Goal: Task Accomplishment & Management: Manage account settings

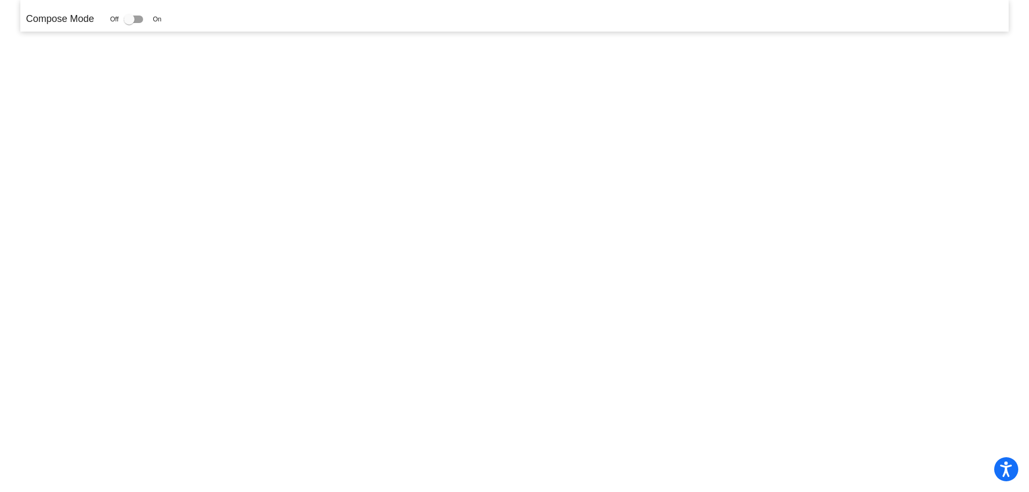
click at [533, 161] on mat-sidenav-content "Compose Mode Off On" at bounding box center [514, 246] width 1029 height 492
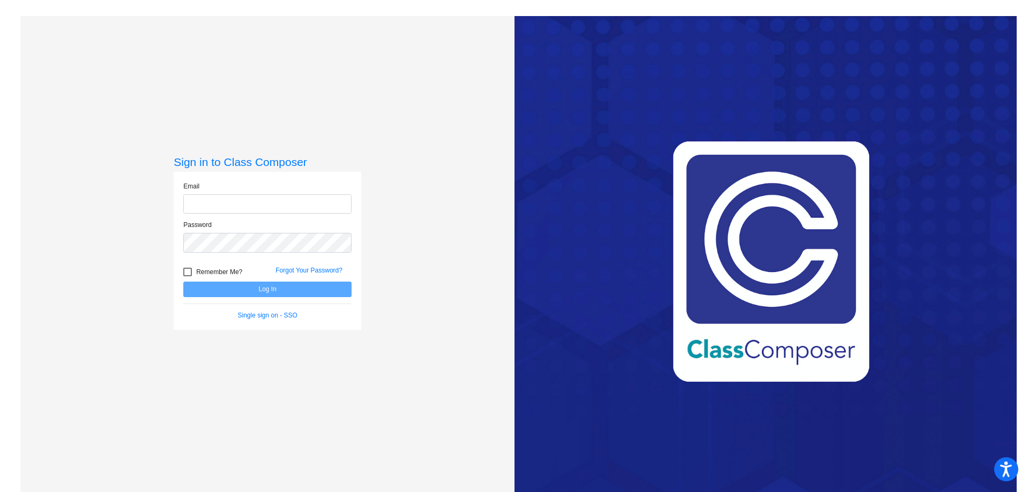
click at [227, 200] on input "email" at bounding box center [267, 204] width 168 height 20
type input "[EMAIL_ADDRESS][DOMAIN_NAME]"
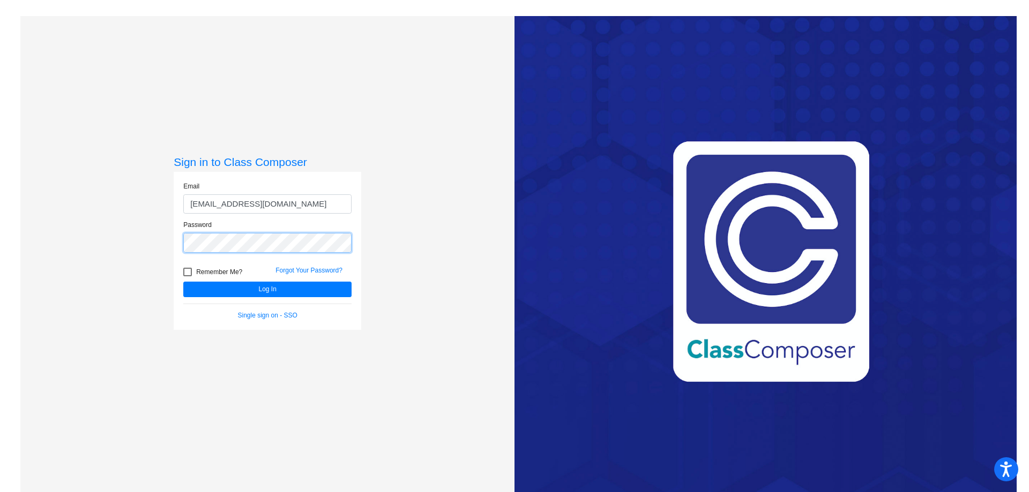
click at [183, 282] on button "Log In" at bounding box center [267, 290] width 168 height 16
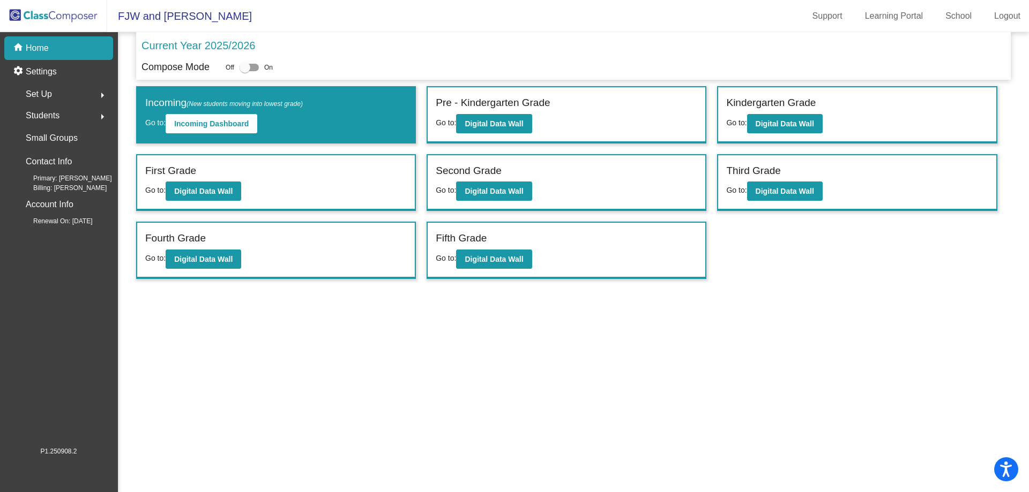
click at [795, 176] on div "Third Grade" at bounding box center [856, 172] width 261 height 19
click at [794, 191] on b "Digital Data Wall" at bounding box center [784, 191] width 58 height 9
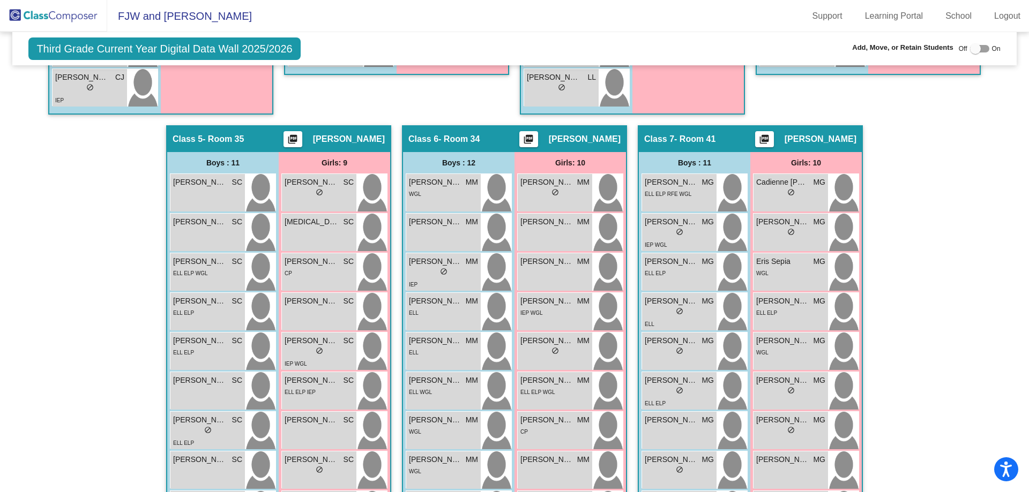
scroll to position [768, 0]
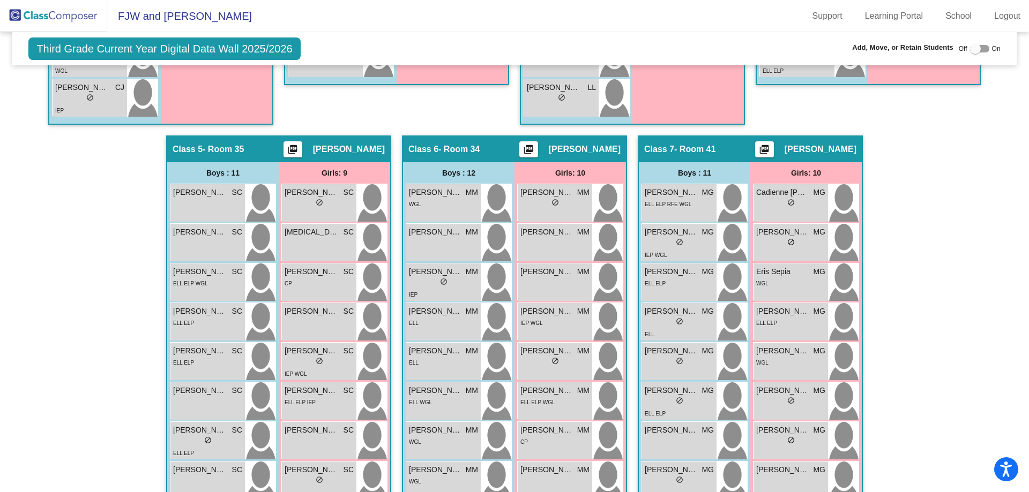
click at [343, 154] on span "[PERSON_NAME]" at bounding box center [349, 149] width 72 height 11
click at [344, 152] on span "[PERSON_NAME]" at bounding box center [349, 149] width 72 height 11
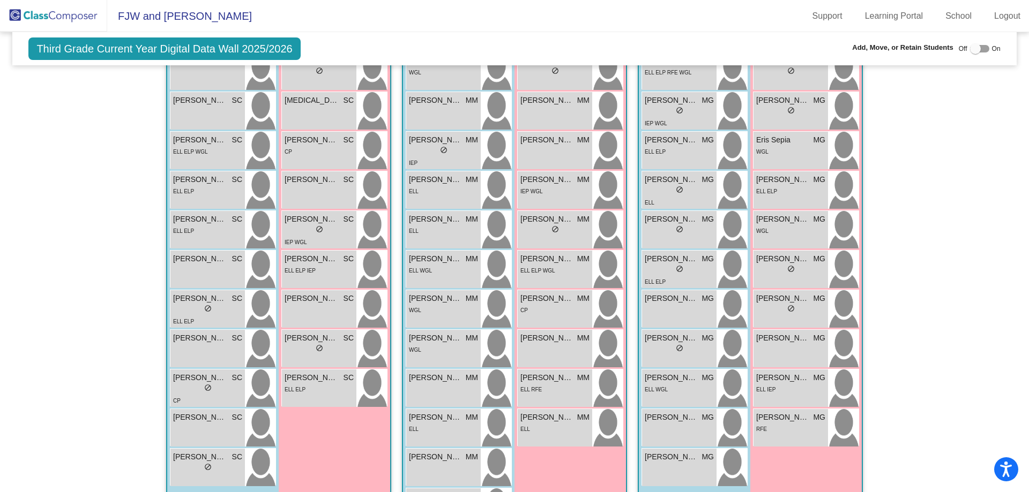
scroll to position [951, 0]
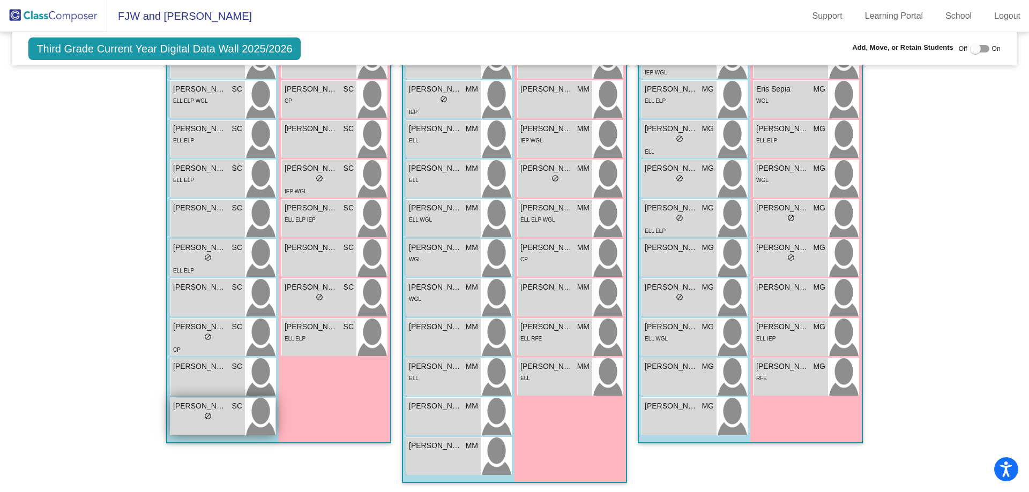
click at [212, 419] on div "lock do_not_disturb_alt" at bounding box center [207, 417] width 69 height 11
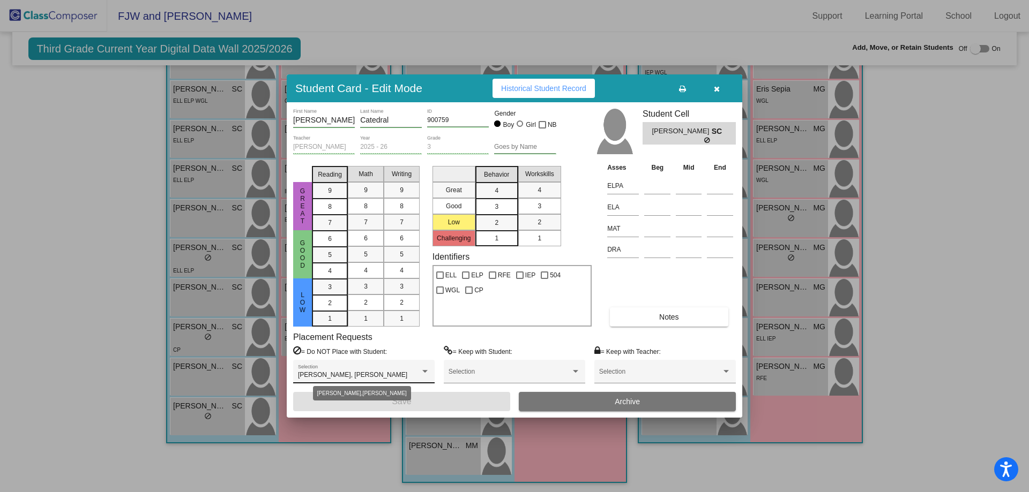
click at [423, 373] on div at bounding box center [424, 371] width 5 height 3
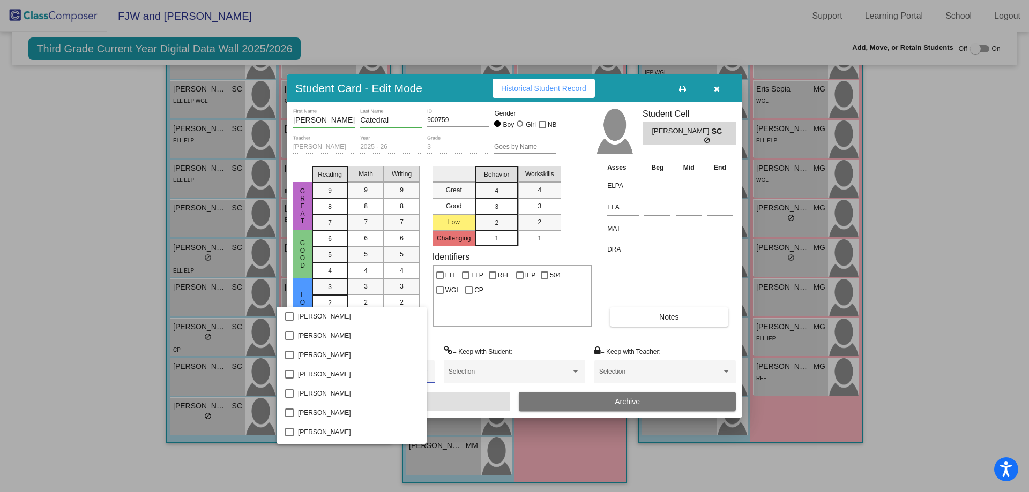
scroll to position [616, 0]
click at [423, 373] on span "[PERSON_NAME]" at bounding box center [375, 375] width 154 height 19
click at [410, 378] on span "[PERSON_NAME]" at bounding box center [375, 375] width 154 height 19
click at [703, 281] on div at bounding box center [514, 246] width 1029 height 492
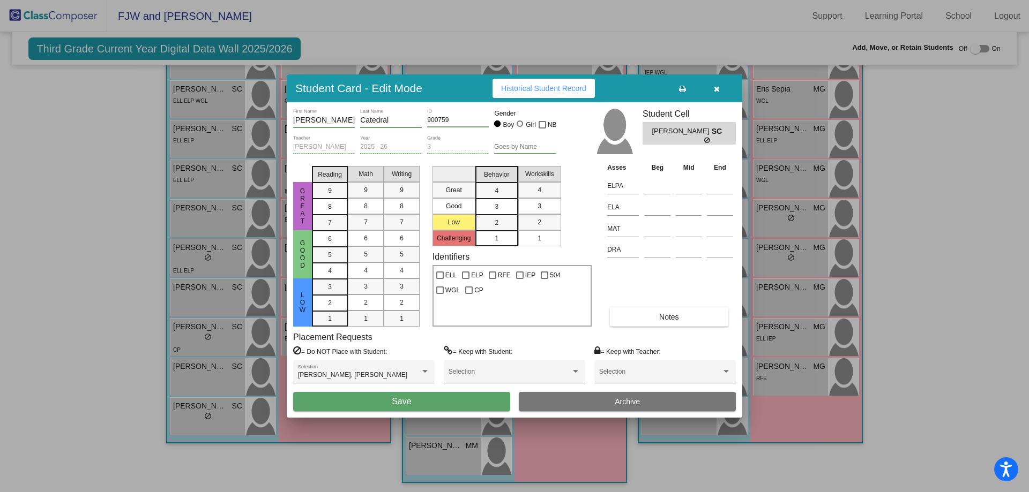
drag, startPoint x: 1026, startPoint y: 360, endPoint x: 1028, endPoint y: 315, distance: 45.1
click at [1028, 315] on div at bounding box center [514, 246] width 1029 height 492
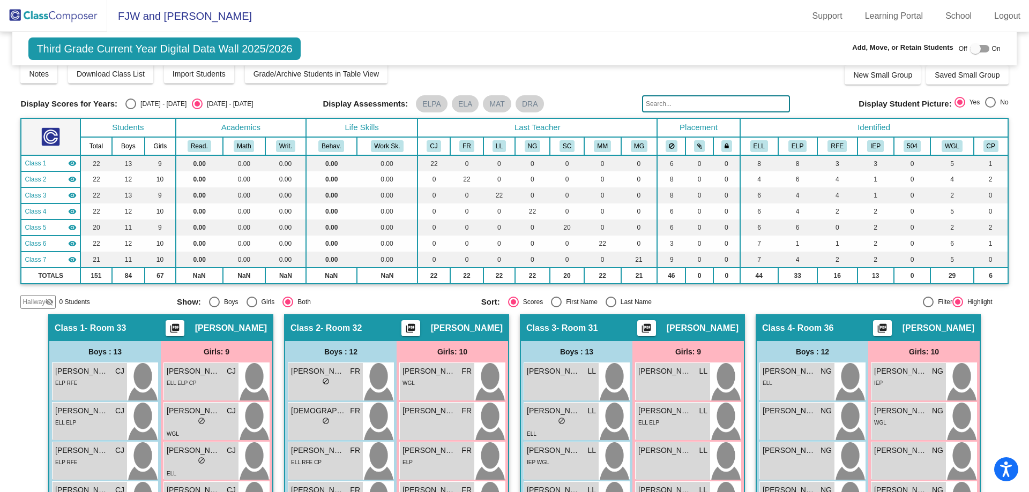
scroll to position [0, 0]
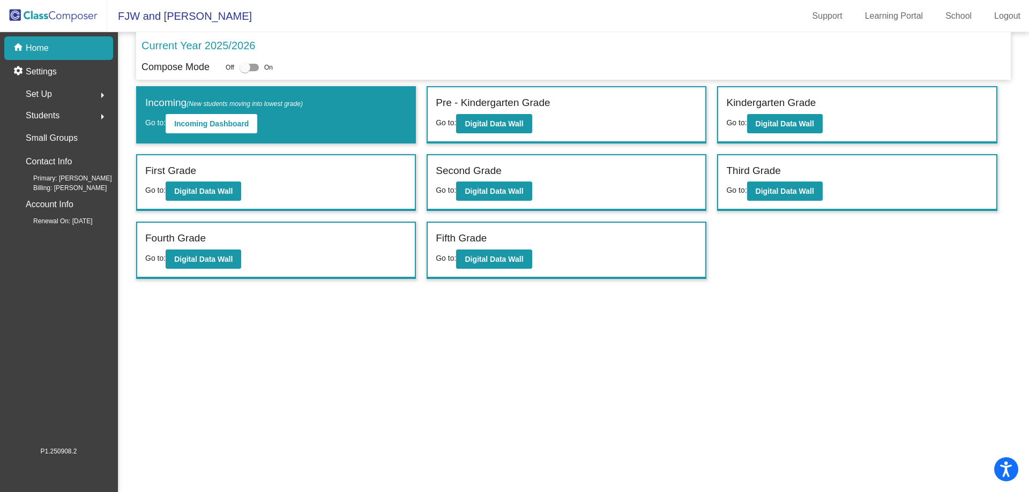
click at [50, 94] on span "Set Up" at bounding box center [39, 94] width 26 height 15
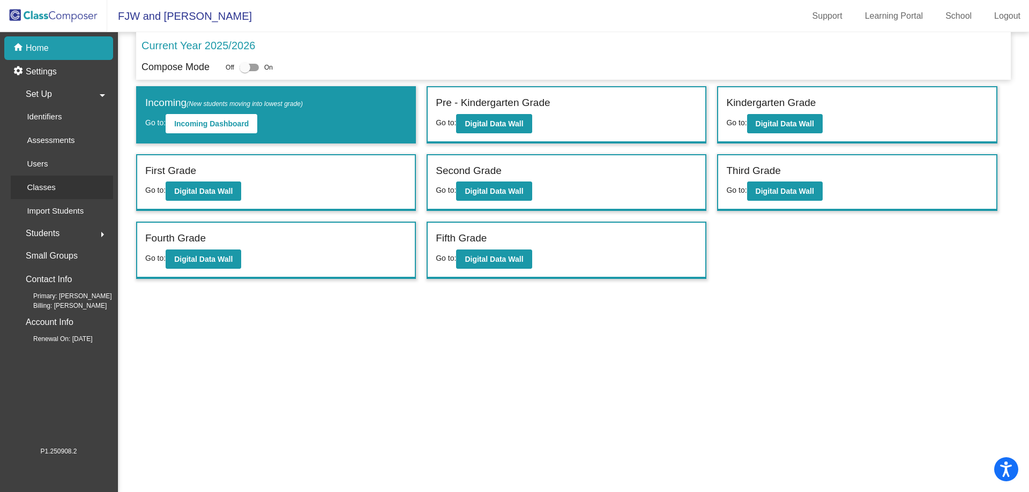
click at [57, 193] on div "Classes" at bounding box center [38, 188] width 54 height 24
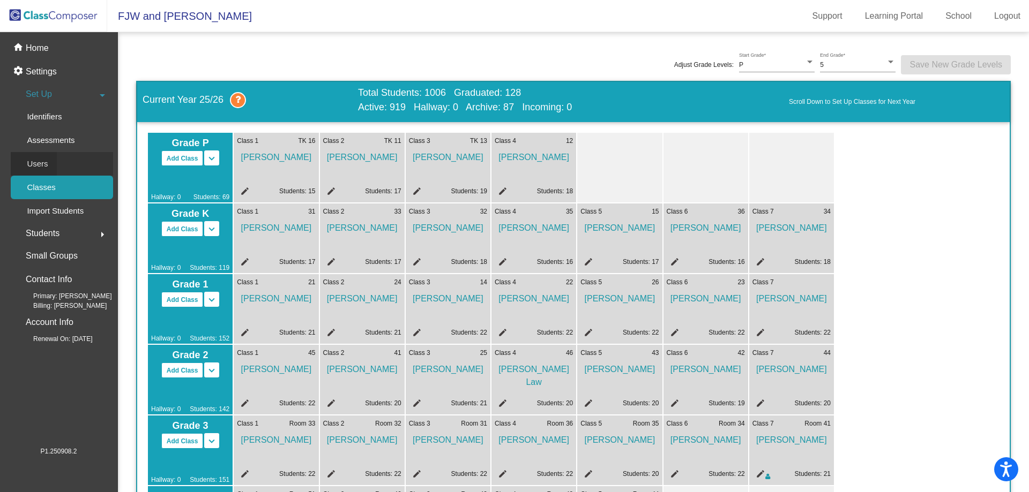
click at [55, 166] on div "Users" at bounding box center [34, 164] width 46 height 24
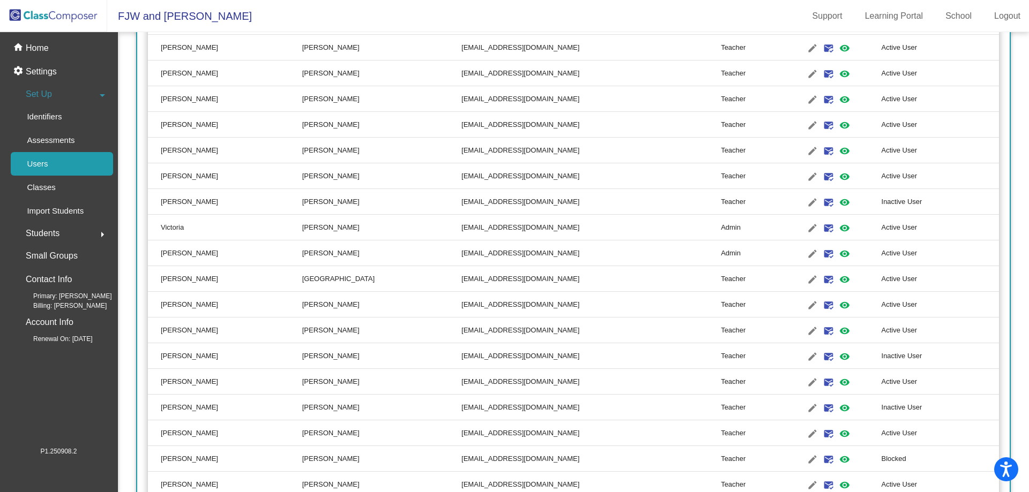
scroll to position [1517, 0]
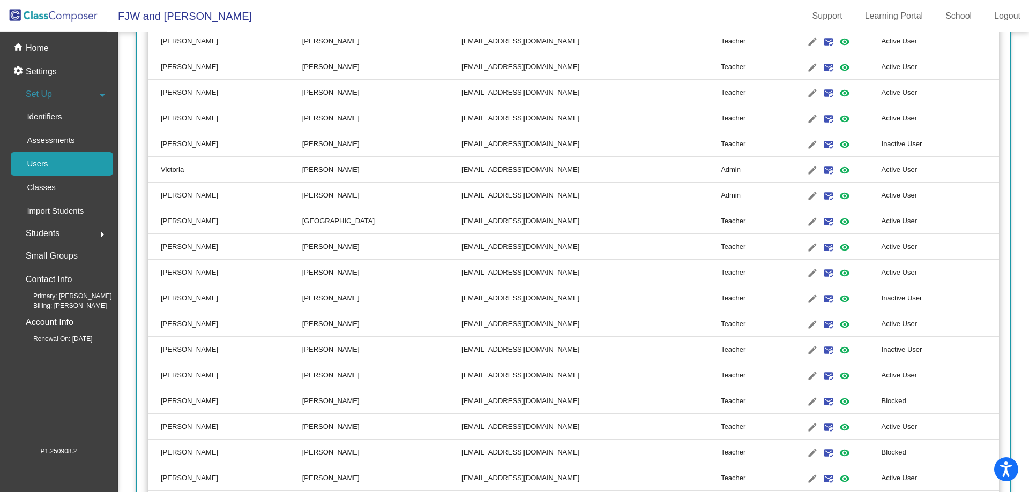
click at [881, 453] on td "Blocked" at bounding box center [939, 453] width 117 height 26
click at [838, 452] on mat-icon "visibility" at bounding box center [844, 453] width 13 height 13
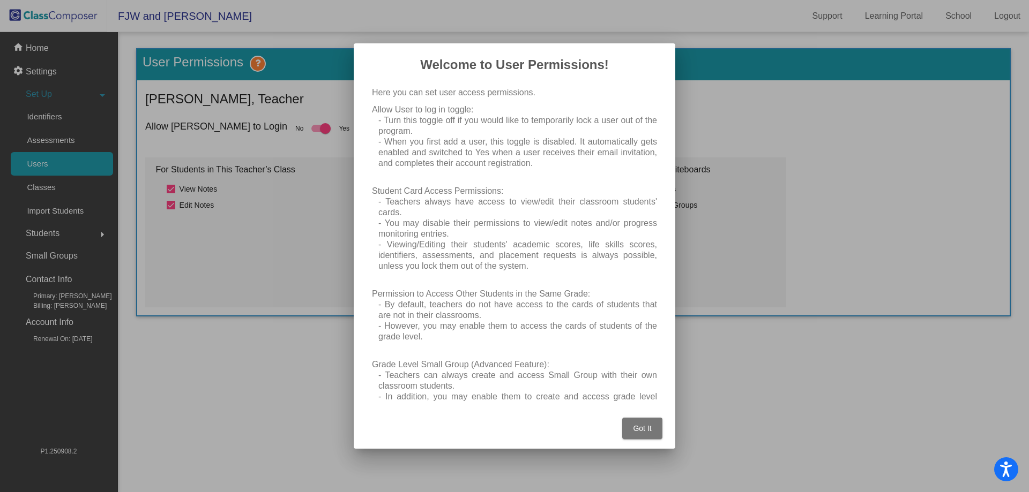
click at [652, 426] on button "Got It" at bounding box center [642, 428] width 40 height 21
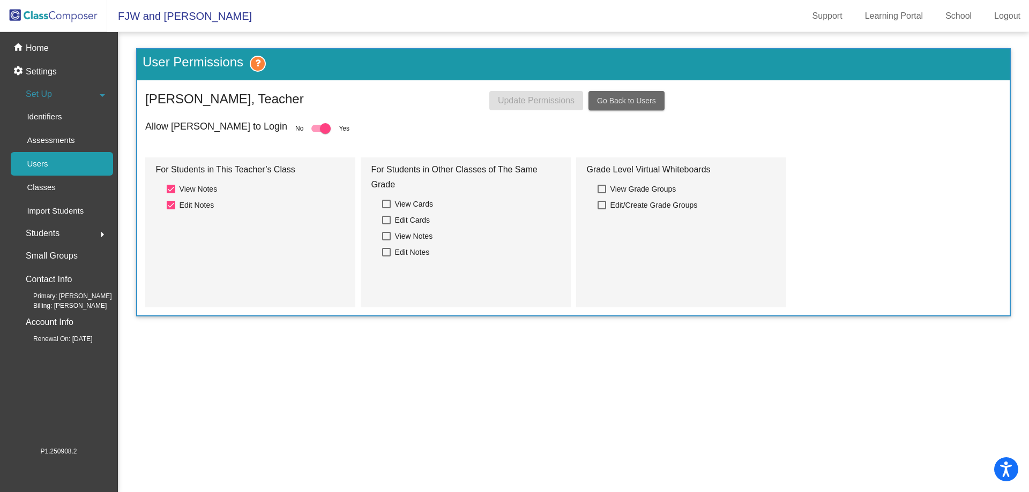
click at [639, 101] on span "Go Back to Users" at bounding box center [626, 100] width 59 height 9
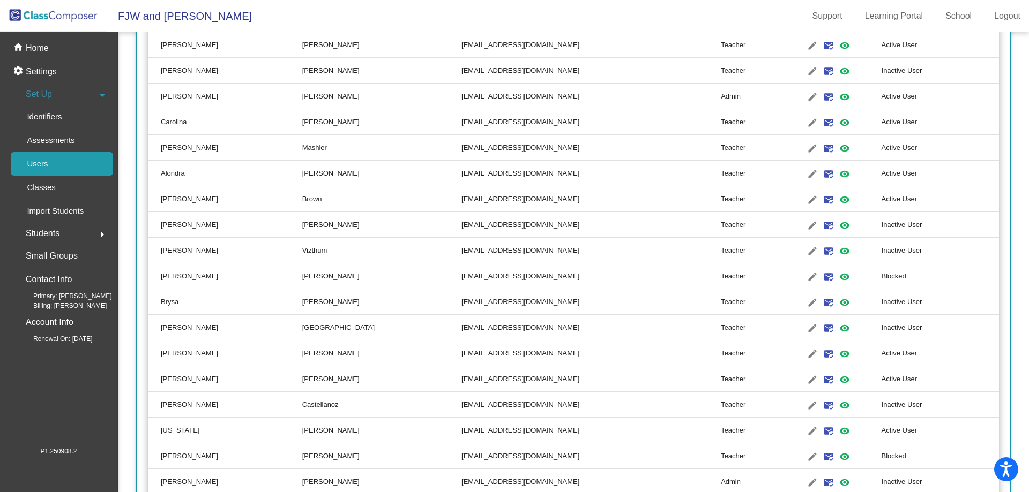
scroll to position [540, 0]
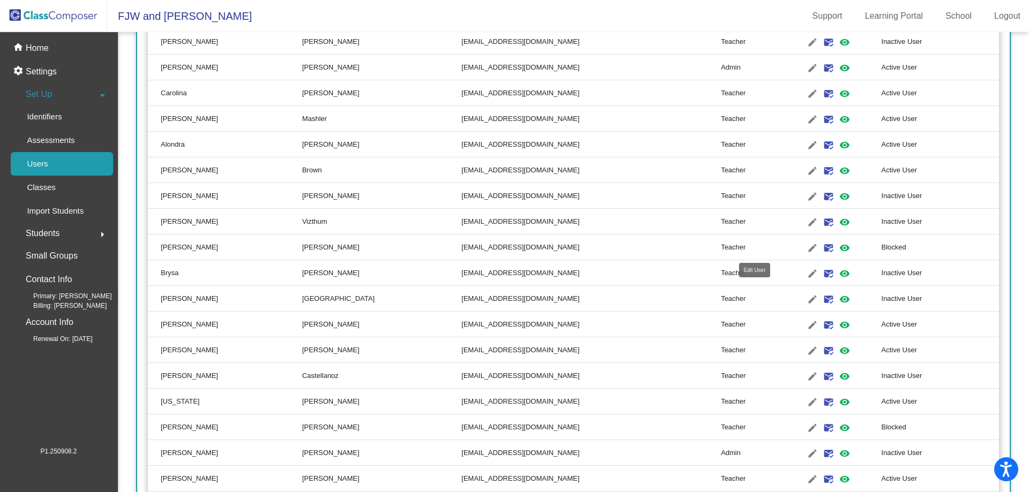
click at [806, 248] on mat-icon "edit" at bounding box center [812, 248] width 13 height 13
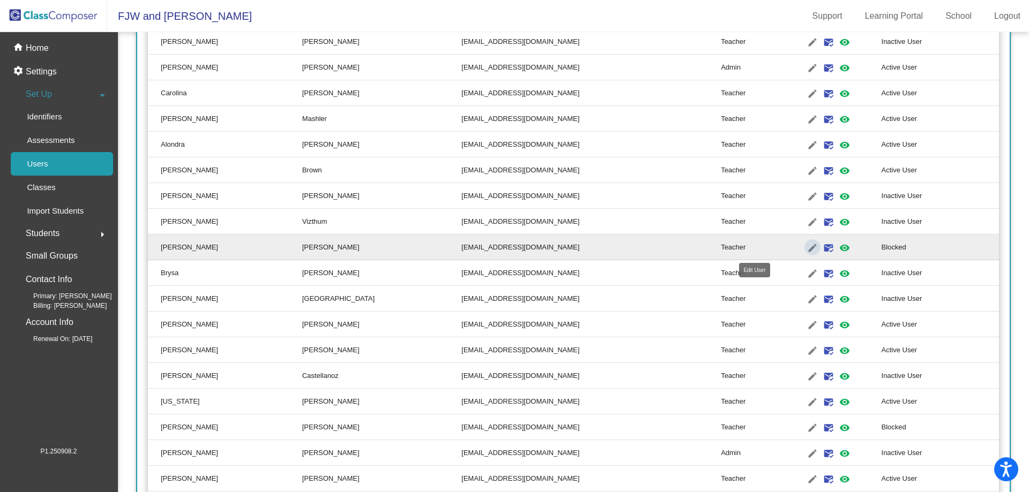
type input "[PERSON_NAME]"
type input "[EMAIL_ADDRESS][DOMAIN_NAME]"
radio input "true"
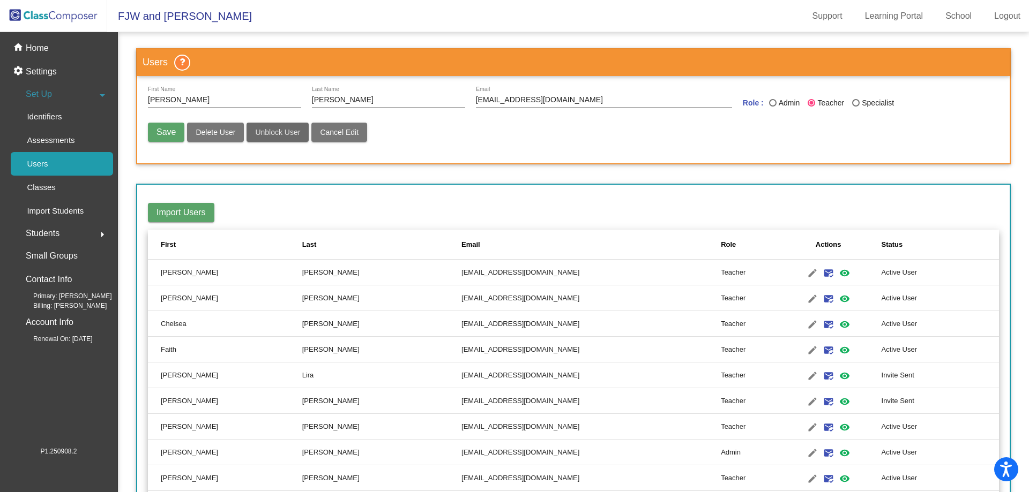
click at [286, 131] on span "Unblock User" at bounding box center [277, 132] width 45 height 9
radio input "false"
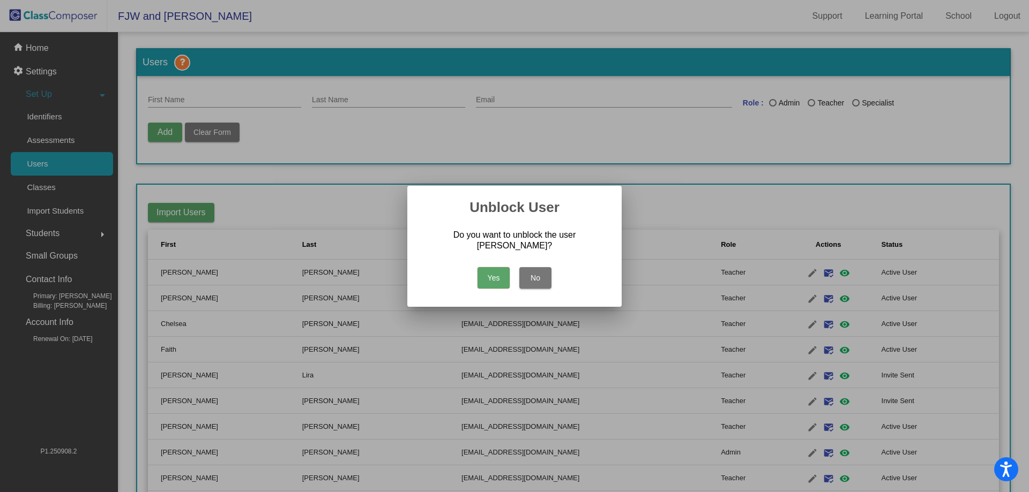
click at [500, 283] on button "Yes" at bounding box center [493, 277] width 32 height 21
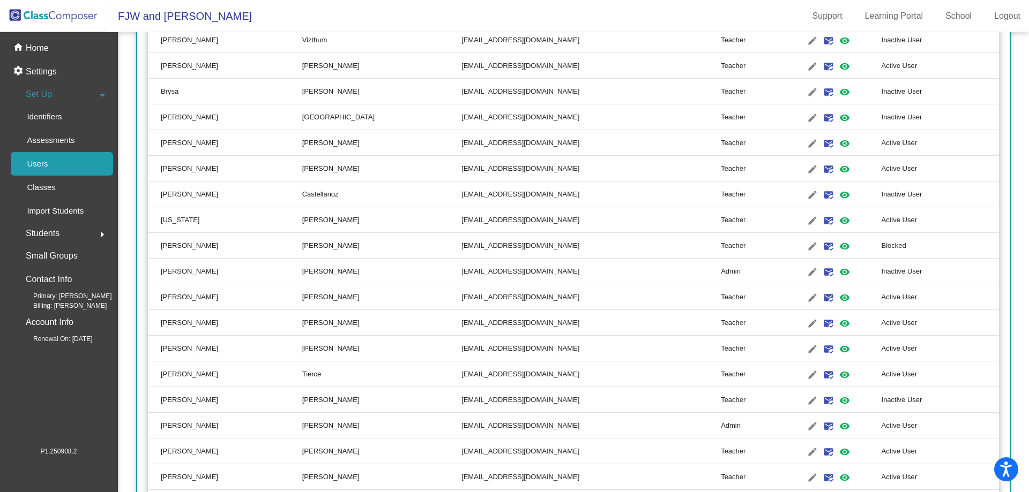
scroll to position [738, 0]
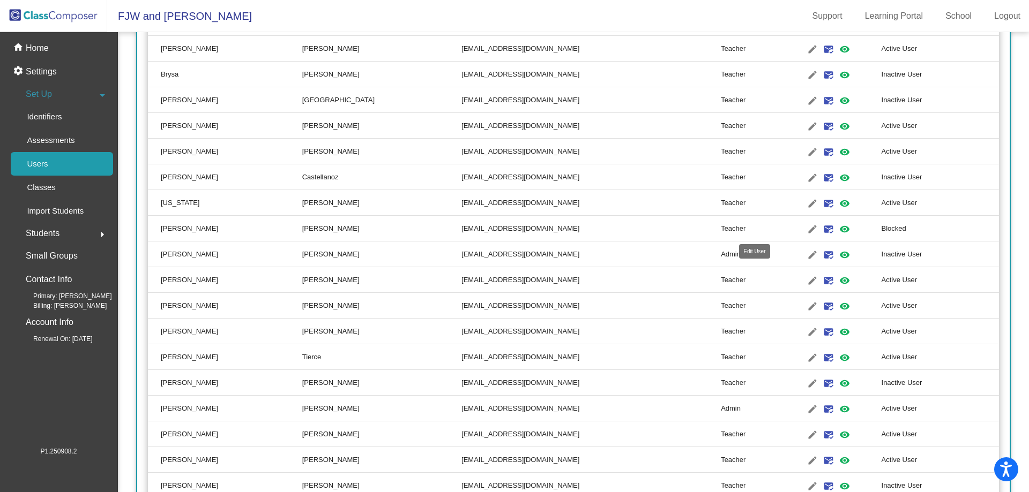
click at [806, 231] on mat-icon "edit" at bounding box center [812, 229] width 13 height 13
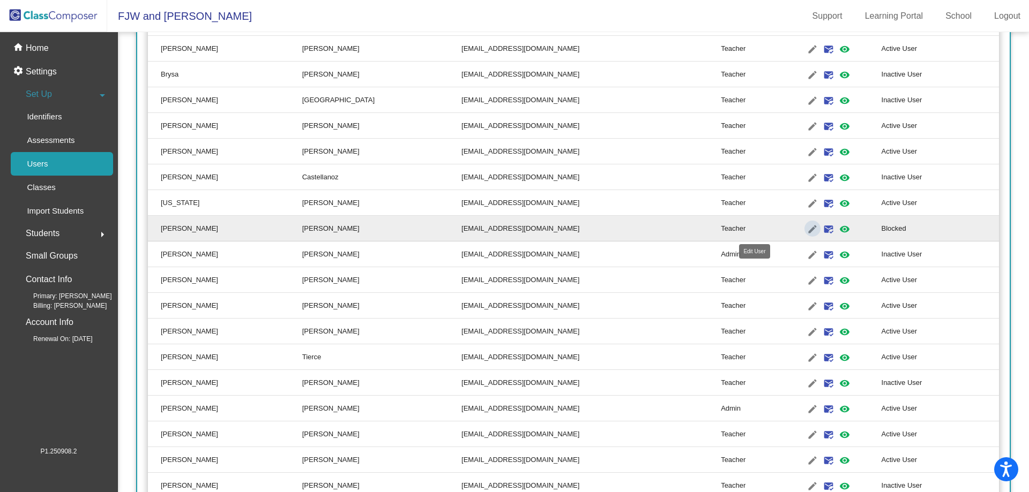
type input "[PERSON_NAME]"
type input "[EMAIL_ADDRESS][DOMAIN_NAME]"
radio input "true"
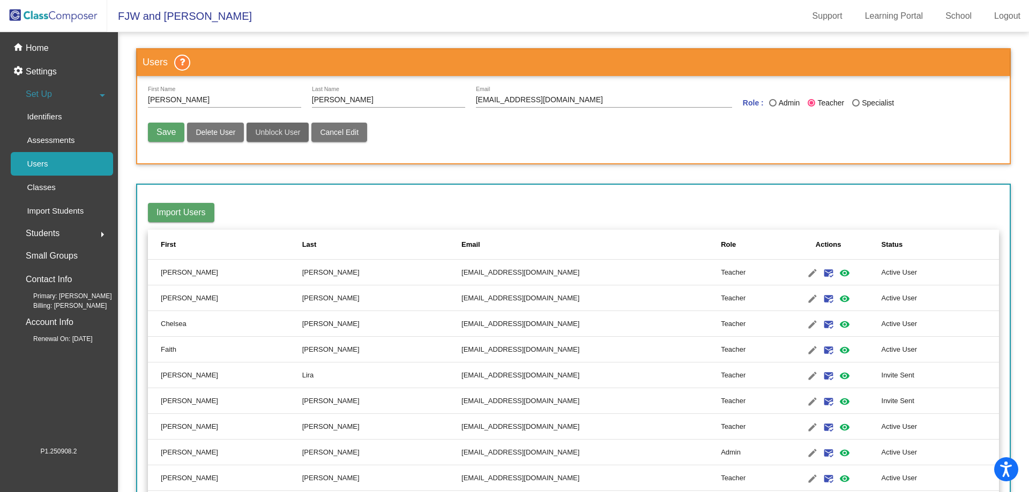
click at [278, 138] on button "Unblock User" at bounding box center [277, 132] width 62 height 19
radio input "false"
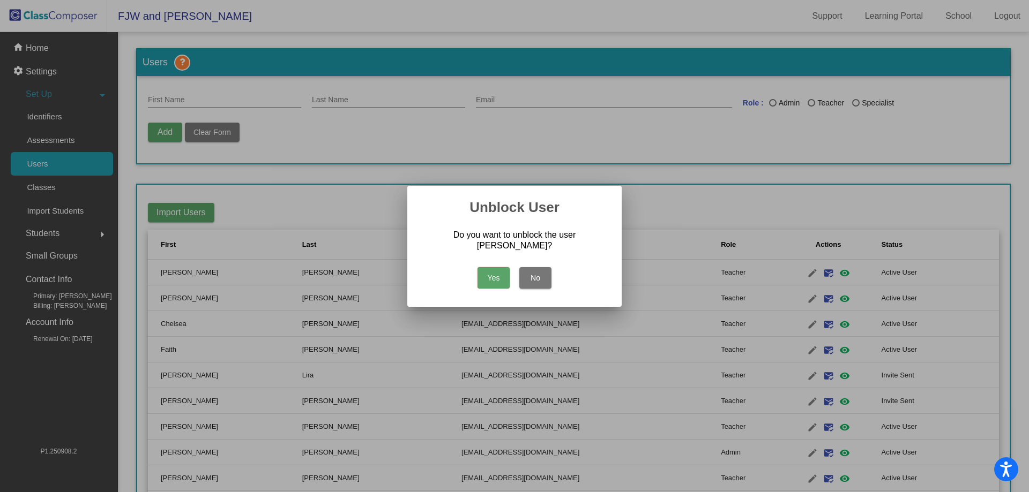
click at [502, 278] on button "Yes" at bounding box center [493, 277] width 32 height 21
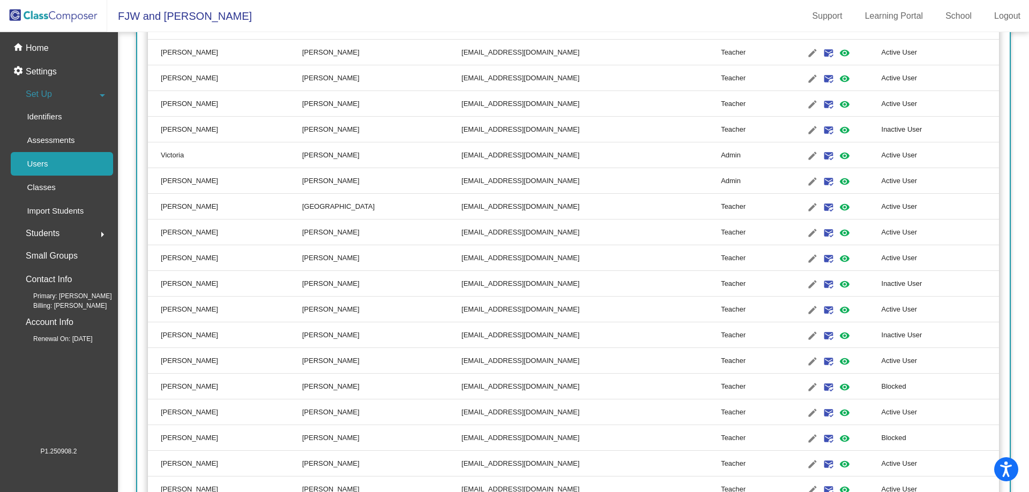
scroll to position [1544, 0]
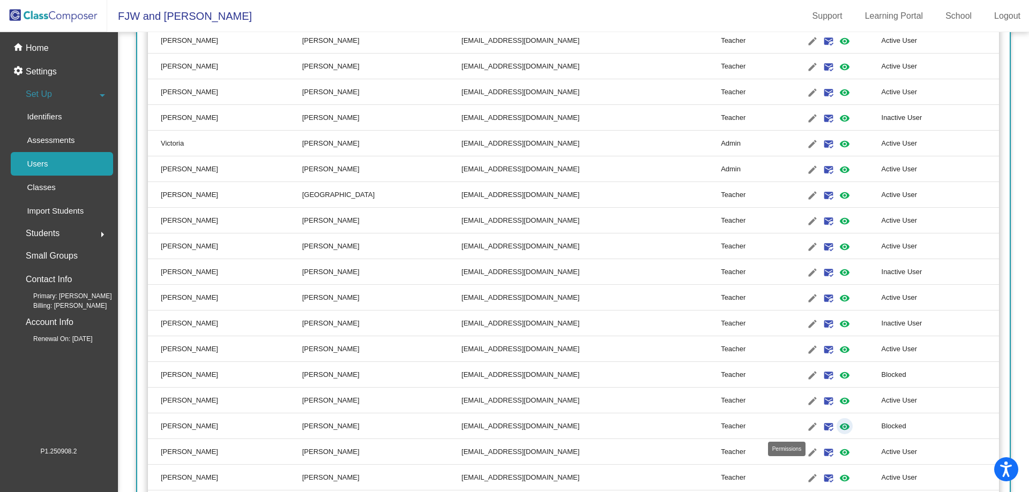
click at [838, 429] on mat-icon "visibility" at bounding box center [844, 427] width 13 height 13
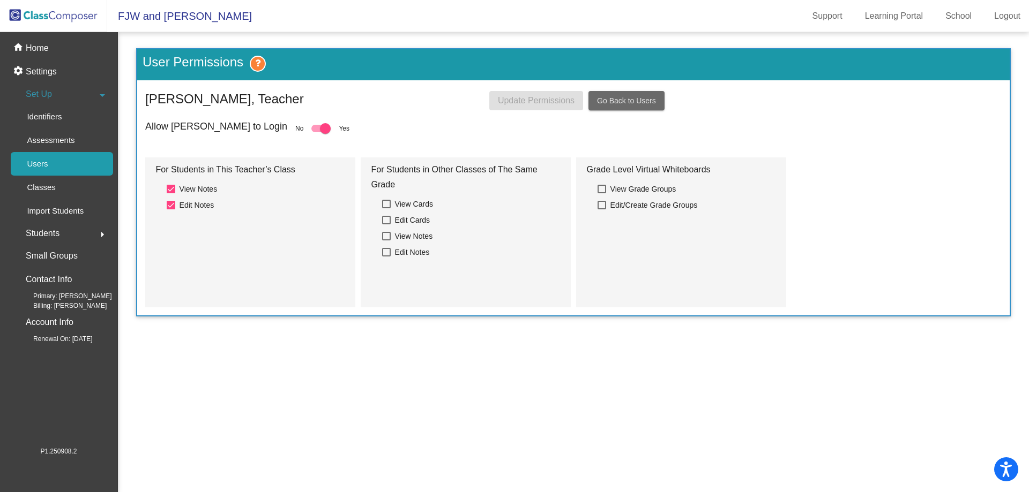
click at [612, 102] on span "Go Back to Users" at bounding box center [626, 100] width 59 height 9
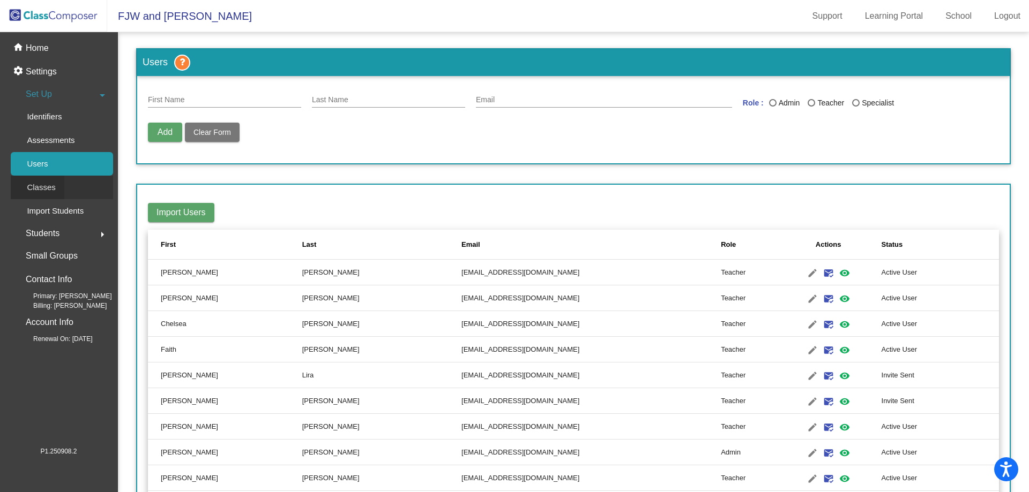
click at [61, 187] on div "Classes" at bounding box center [38, 188] width 54 height 24
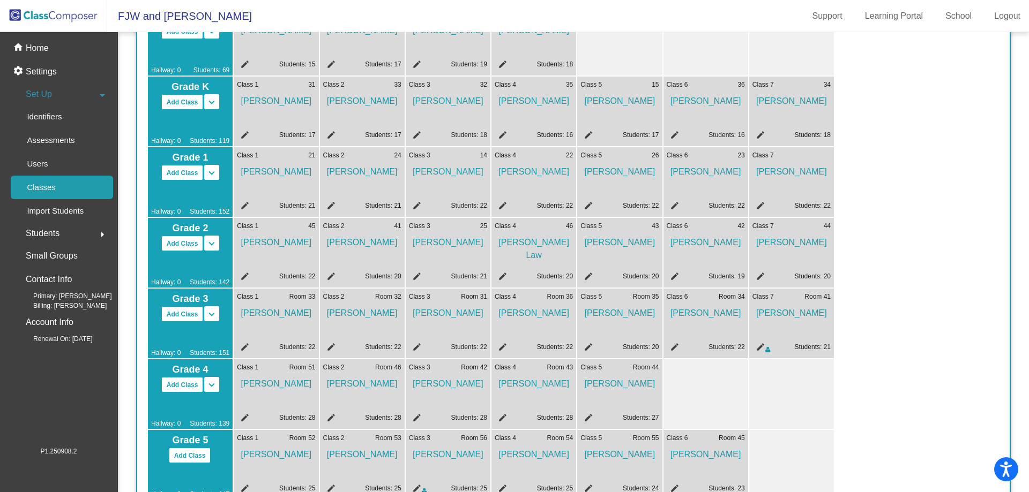
scroll to position [120, 0]
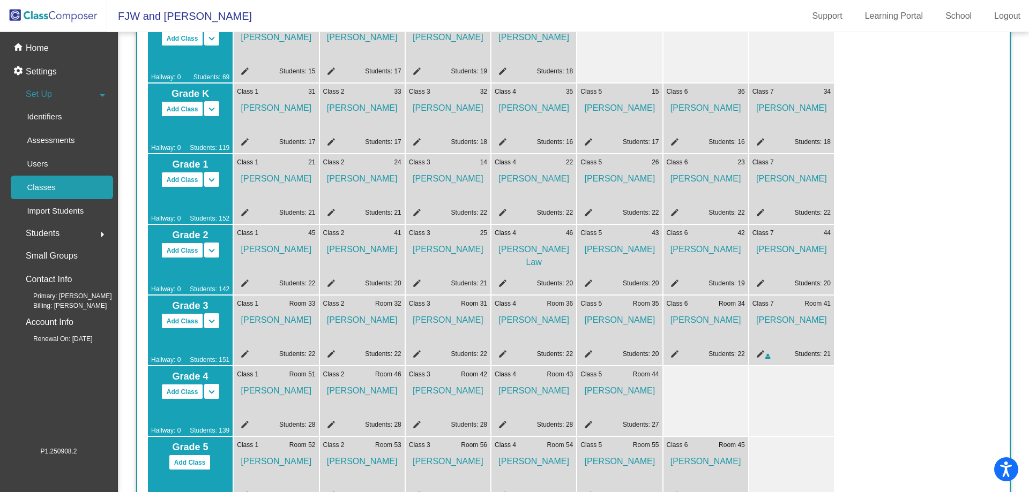
click at [583, 354] on mat-icon "edit" at bounding box center [586, 355] width 13 height 13
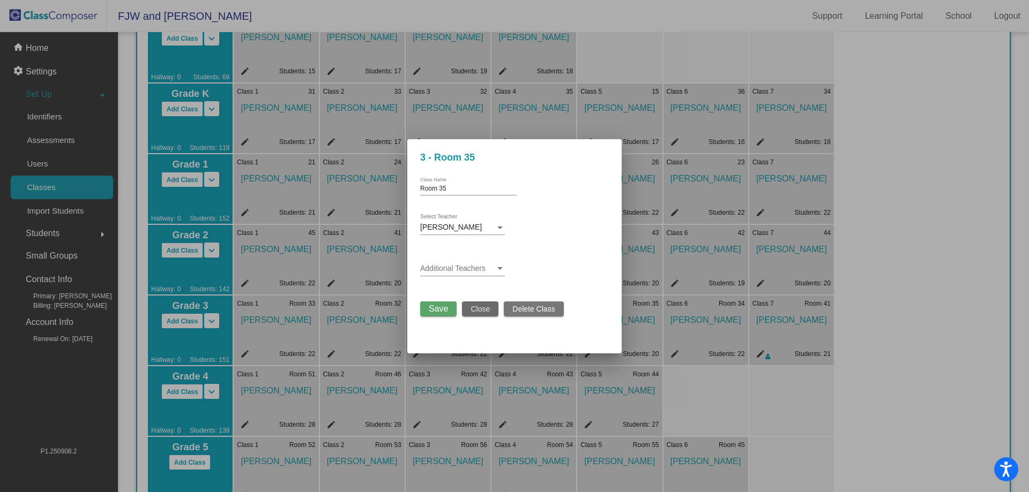
click at [488, 310] on span "Close" at bounding box center [479, 309] width 19 height 9
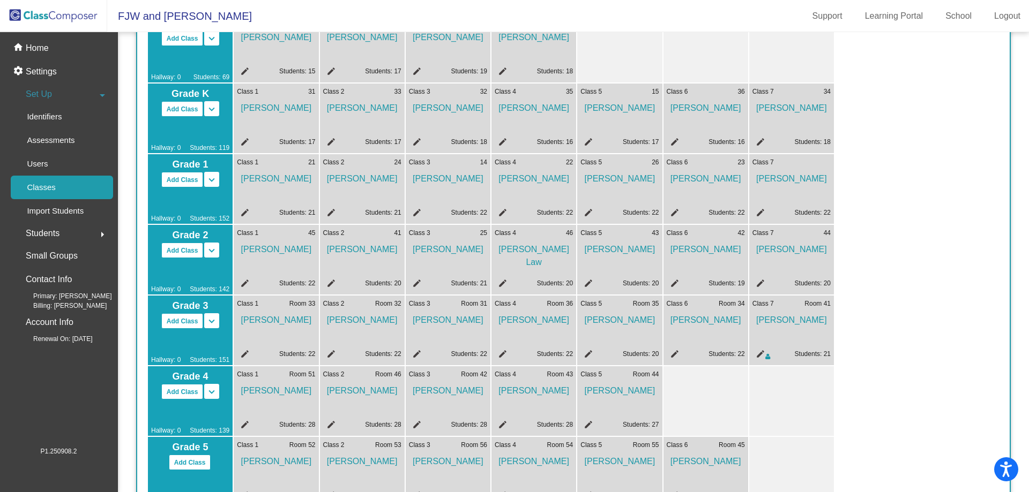
click at [47, 237] on span "Students" at bounding box center [43, 233] width 34 height 15
click at [51, 232] on p "All Students" at bounding box center [48, 232] width 43 height 13
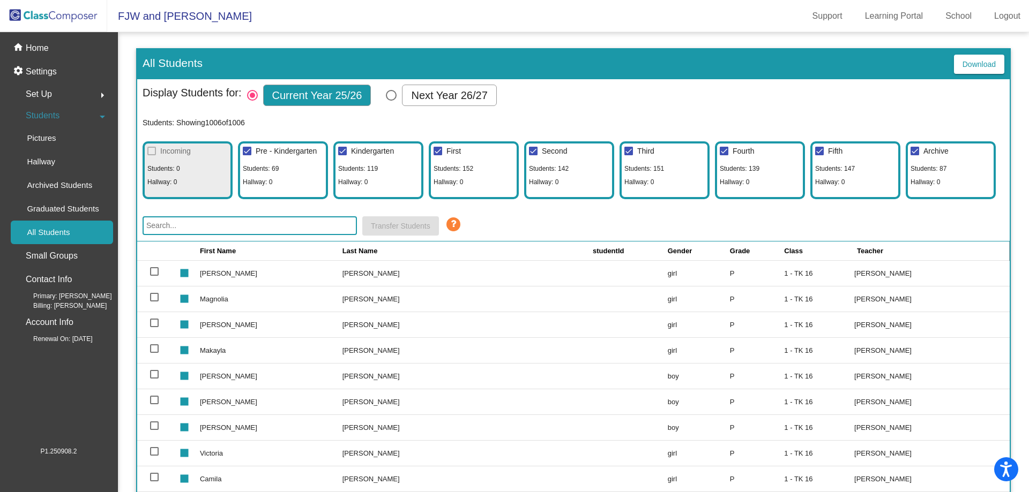
click at [233, 223] on input "text" at bounding box center [250, 225] width 214 height 19
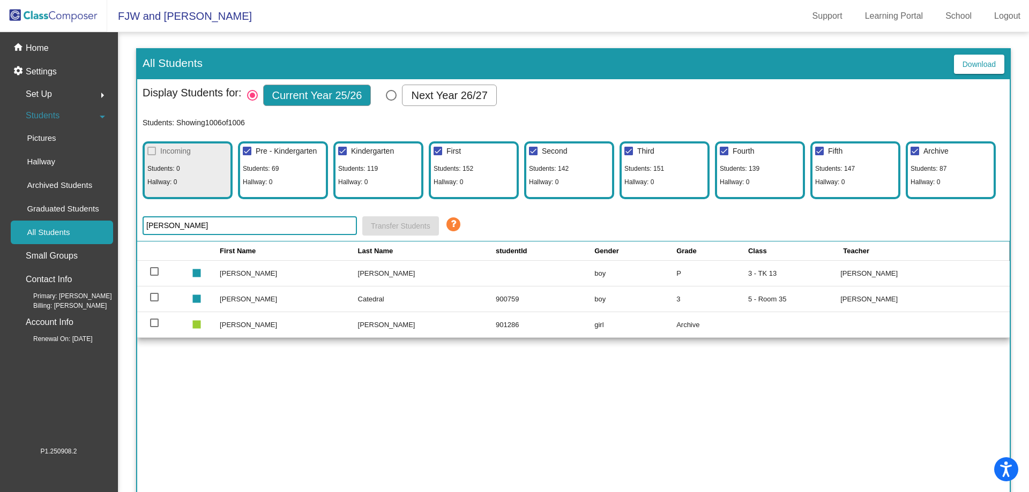
type input "[PERSON_NAME]"
click at [155, 300] on div at bounding box center [154, 297] width 9 height 9
click at [154, 302] on input "select row 584" at bounding box center [154, 302] width 1 height 1
click at [395, 228] on span "Transfer Students" at bounding box center [400, 226] width 59 height 9
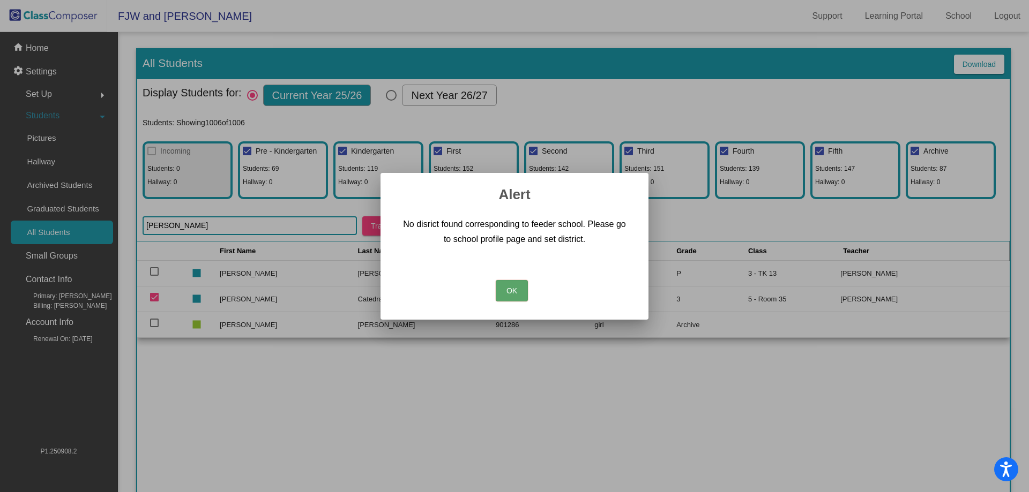
click at [522, 293] on button "OK" at bounding box center [512, 290] width 32 height 21
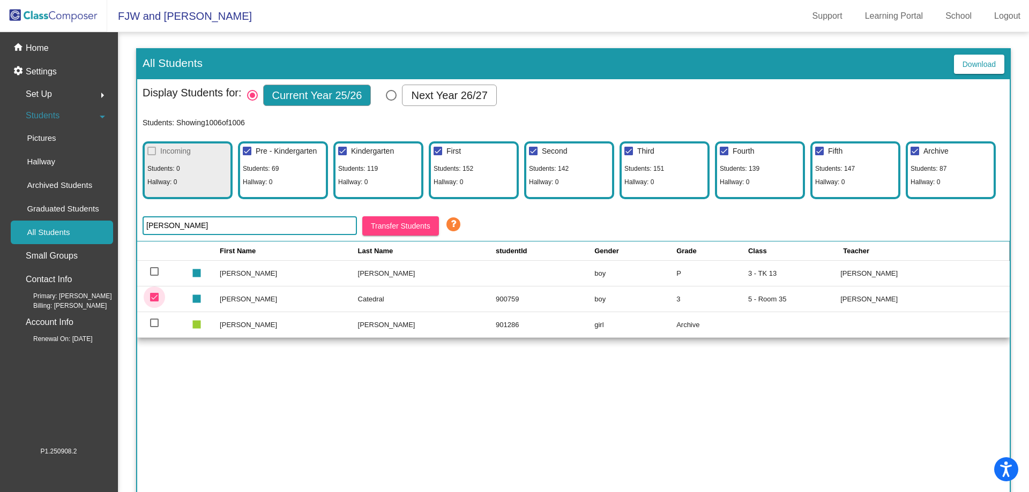
click at [158, 295] on div at bounding box center [154, 297] width 9 height 9
click at [154, 302] on input "deselect row 584" at bounding box center [154, 302] width 1 height 1
checkbox input "false"
click at [241, 302] on td "[PERSON_NAME]" at bounding box center [289, 299] width 138 height 26
click at [201, 299] on mat-icon "stop" at bounding box center [195, 294] width 13 height 13
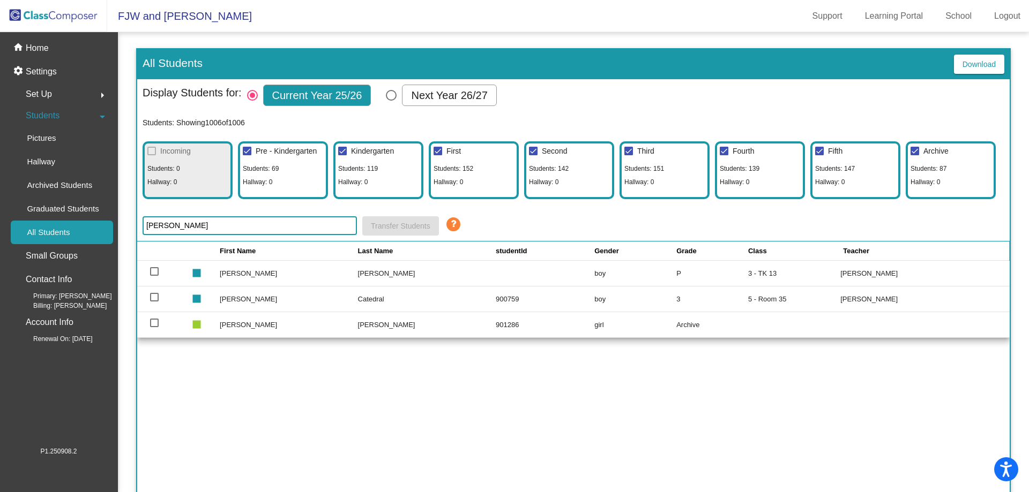
click at [496, 298] on td "900759" at bounding box center [545, 299] width 99 height 26
click at [643, 152] on span "Third" at bounding box center [645, 151] width 17 height 9
click at [628, 155] on input "Third" at bounding box center [628, 155] width 1 height 1
checkbox input "false"
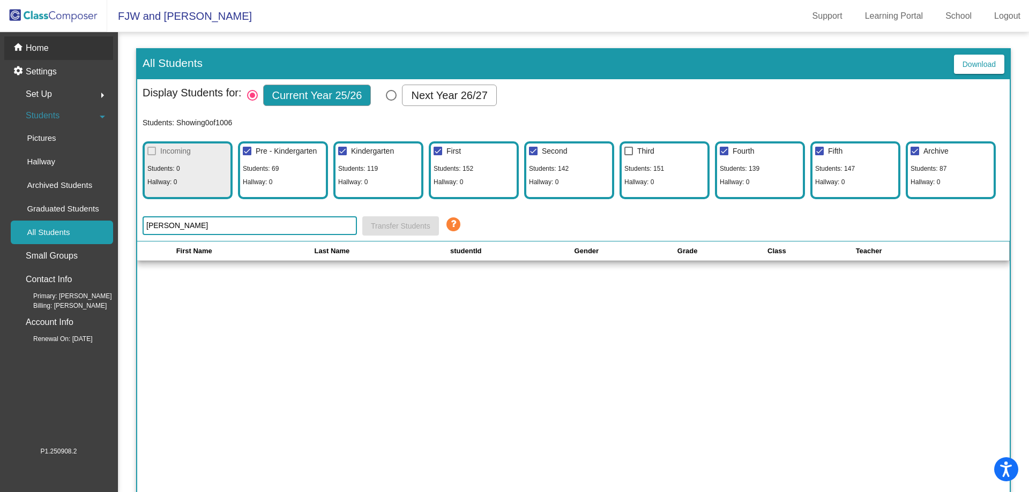
click at [51, 49] on div "home Home" at bounding box center [58, 48] width 109 height 24
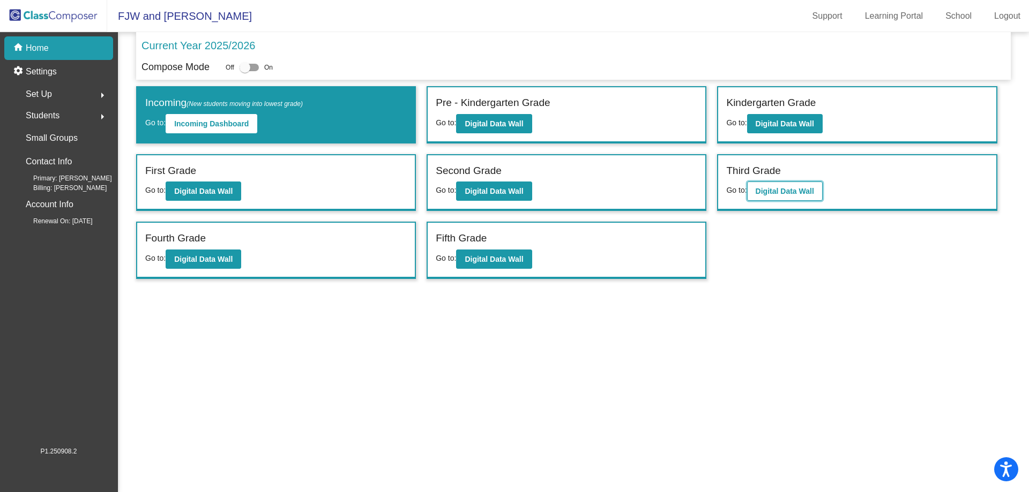
click at [776, 186] on button "Digital Data Wall" at bounding box center [785, 191] width 76 height 19
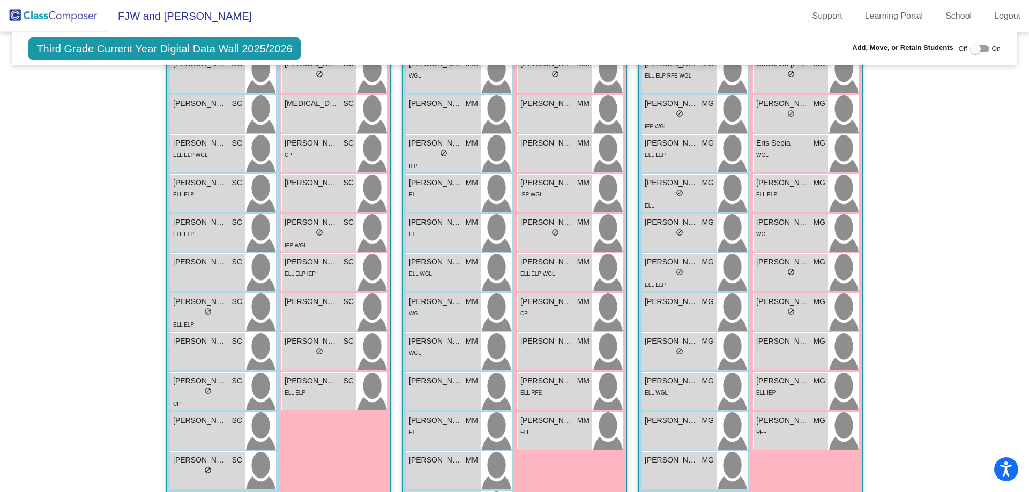
scroll to position [895, 0]
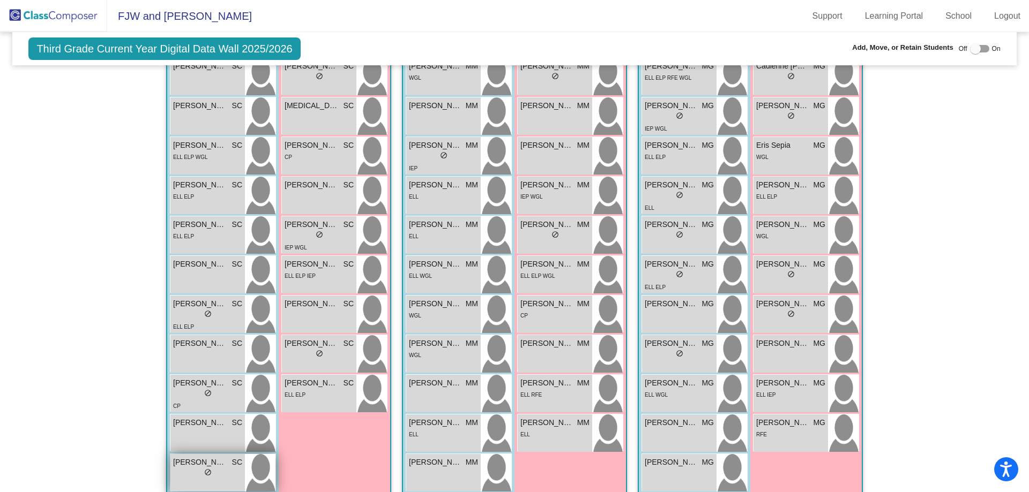
click at [226, 471] on div "lock do_not_disturb_alt" at bounding box center [207, 473] width 69 height 11
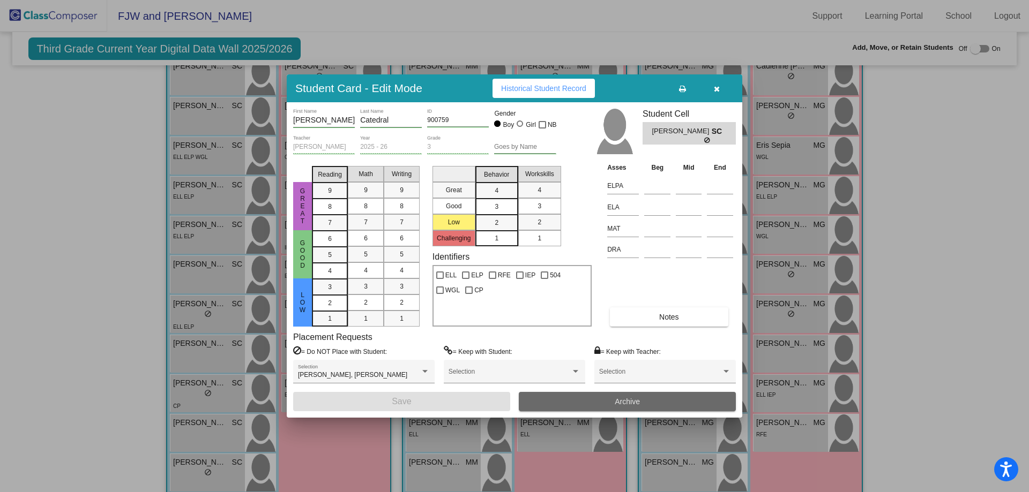
click at [621, 405] on span "Archive" at bounding box center [627, 402] width 25 height 9
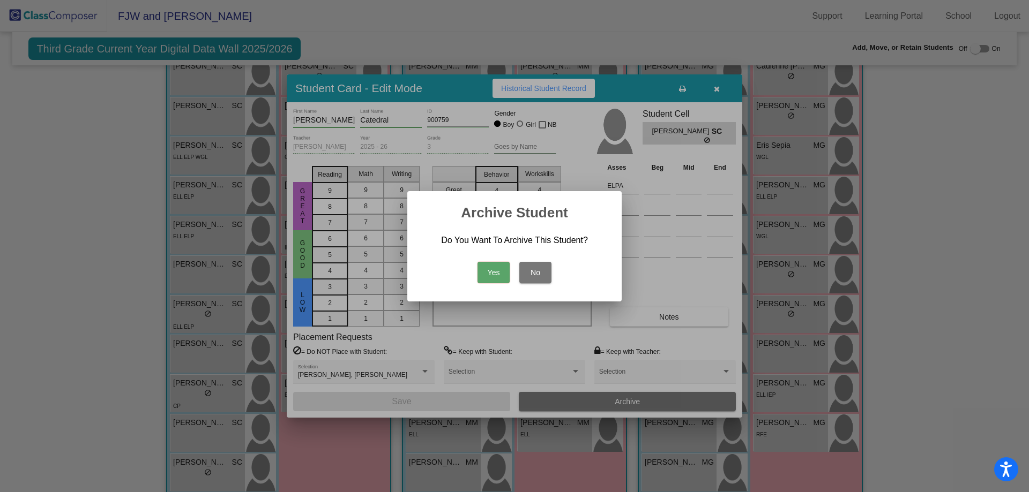
click at [493, 270] on button "Yes" at bounding box center [493, 272] width 32 height 21
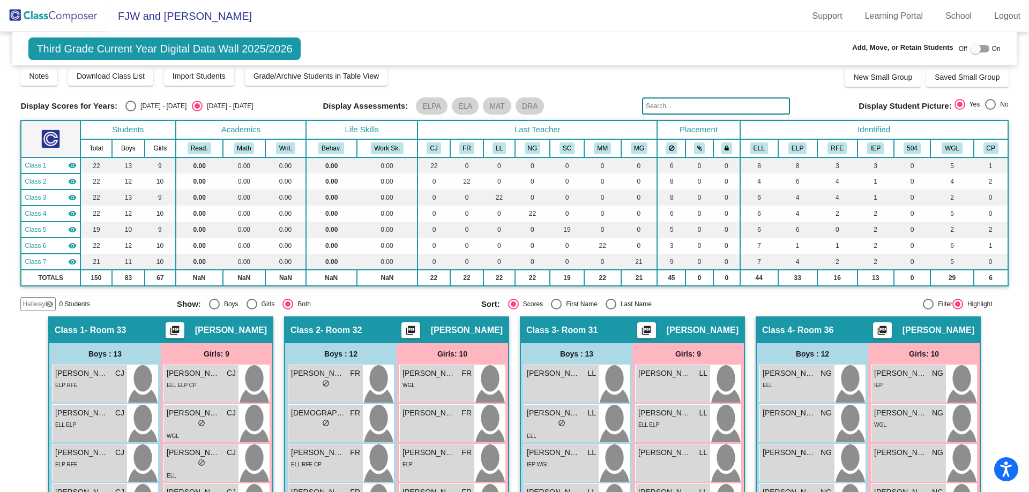
scroll to position [0, 0]
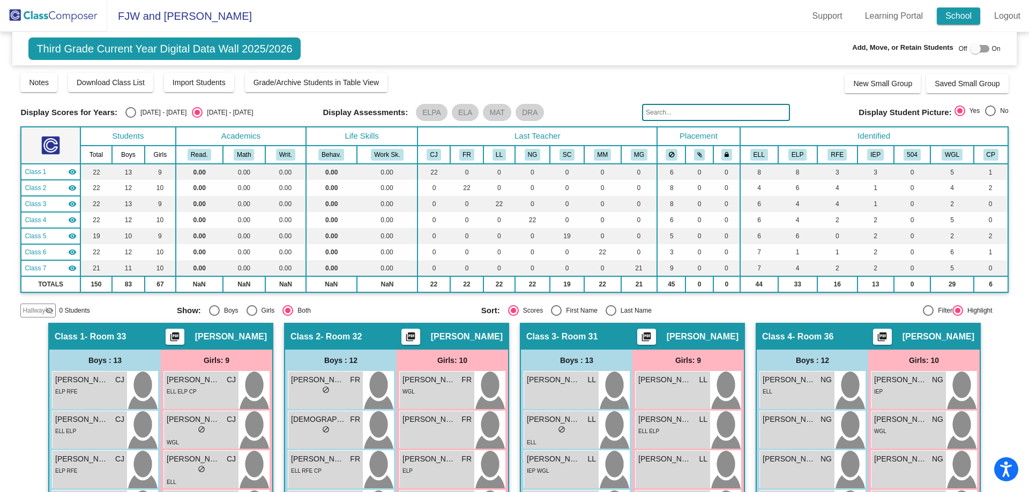
click at [956, 14] on link "School" at bounding box center [958, 16] width 43 height 17
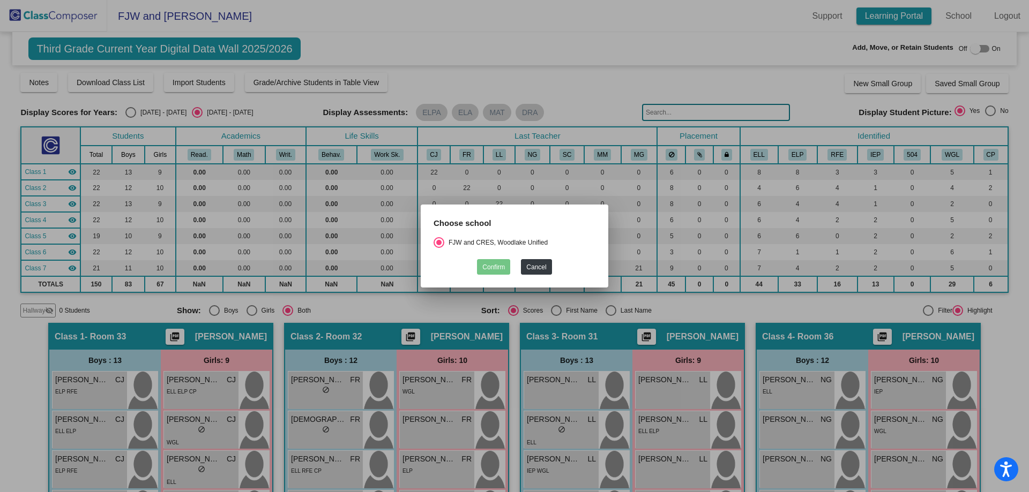
click at [907, 19] on div at bounding box center [514, 246] width 1029 height 492
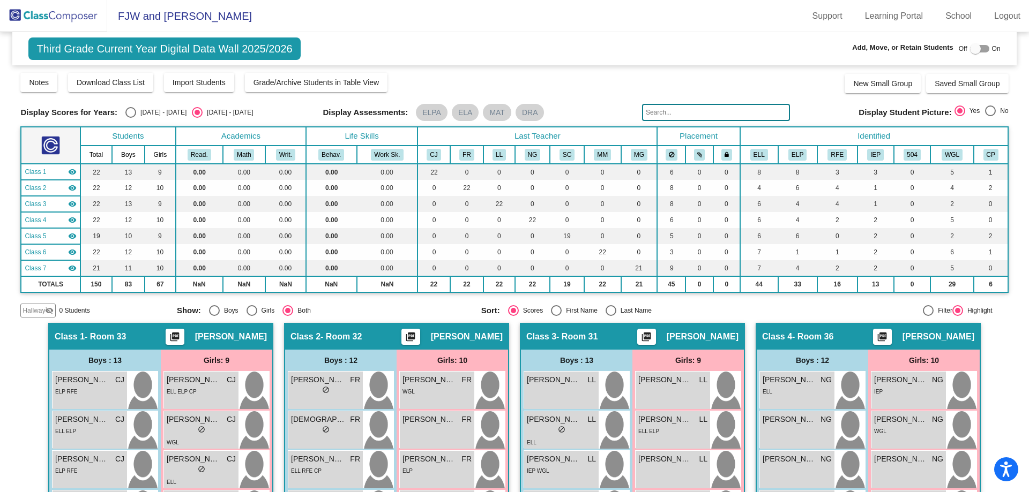
click at [18, 20] on img at bounding box center [53, 16] width 107 height 32
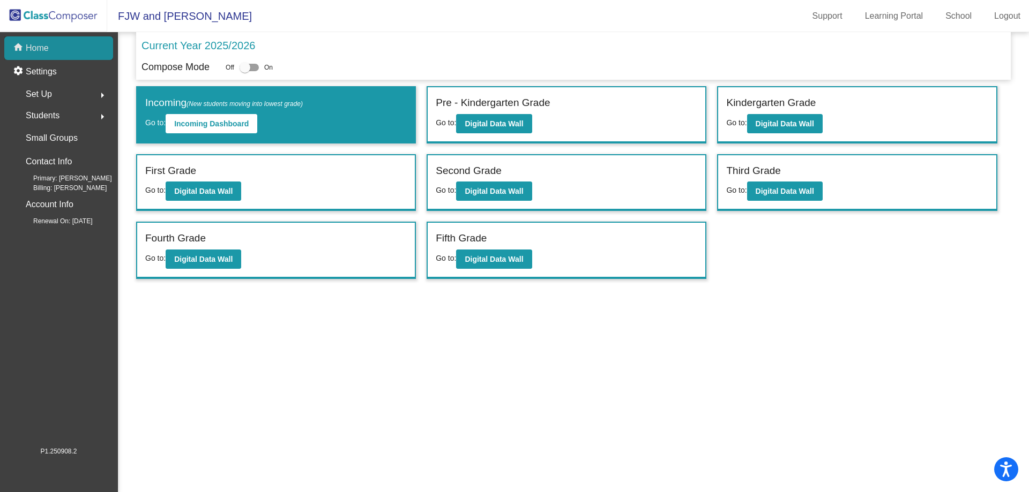
click at [43, 51] on p "Home" at bounding box center [37, 48] width 23 height 13
click at [45, 71] on p "Settings" at bounding box center [41, 71] width 31 height 13
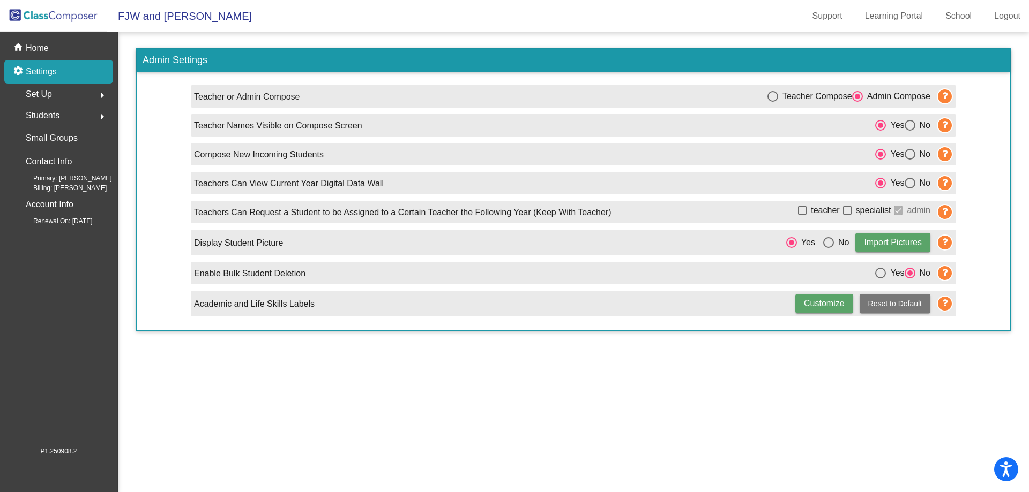
click at [44, 113] on span "Students" at bounding box center [43, 115] width 34 height 15
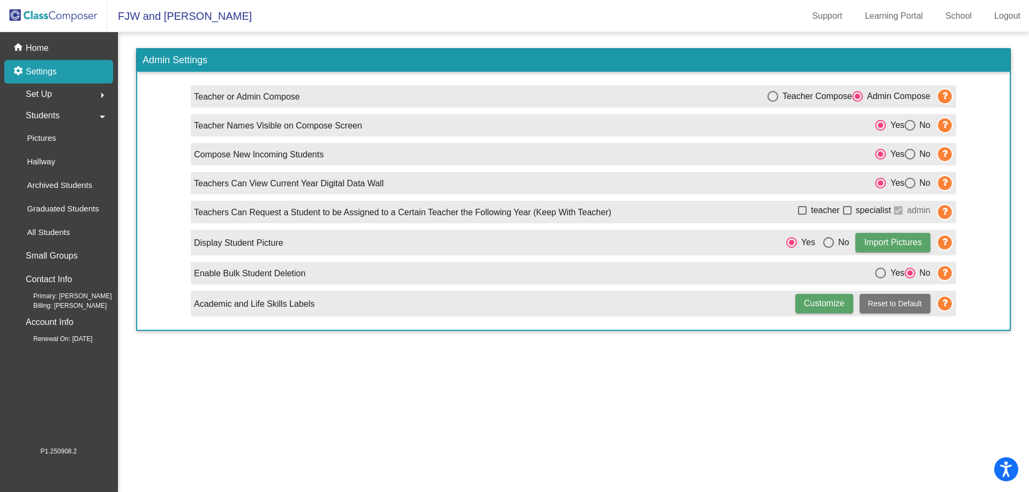
click at [44, 113] on span "Students" at bounding box center [43, 115] width 34 height 15
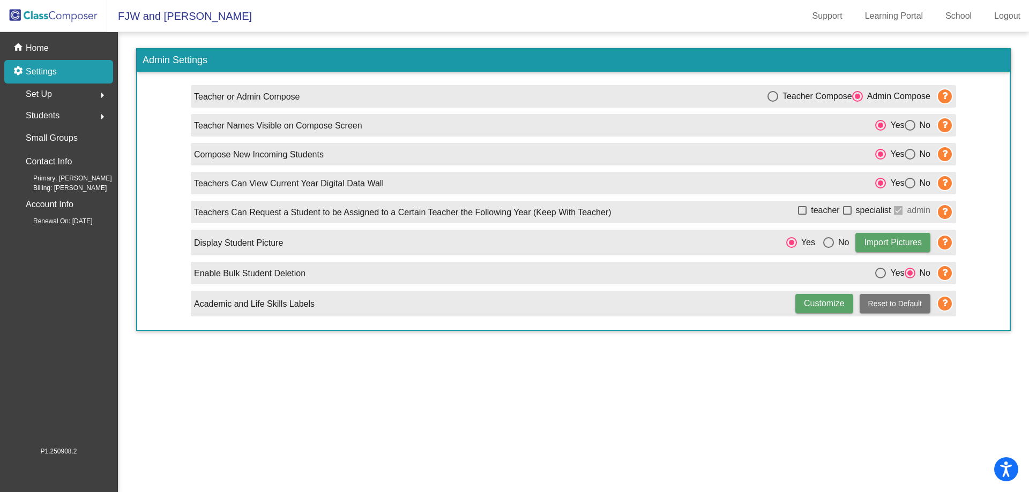
click at [54, 91] on div "Set Up arrow_right" at bounding box center [62, 94] width 102 height 21
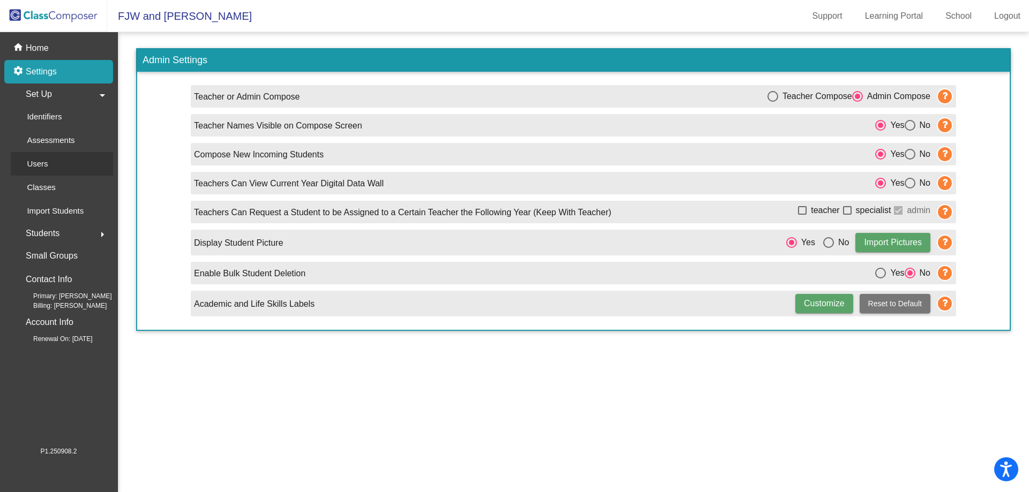
click at [38, 168] on p "Users" at bounding box center [37, 164] width 21 height 13
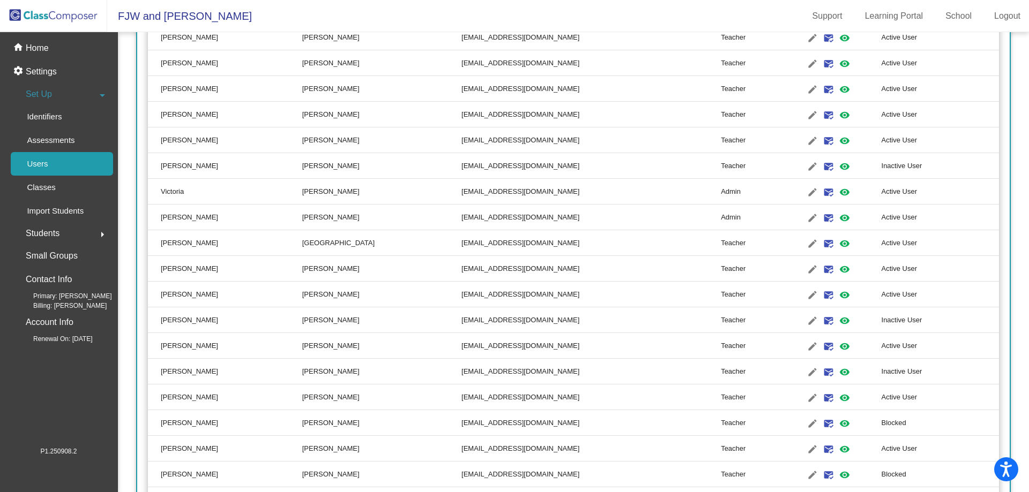
scroll to position [1599, 0]
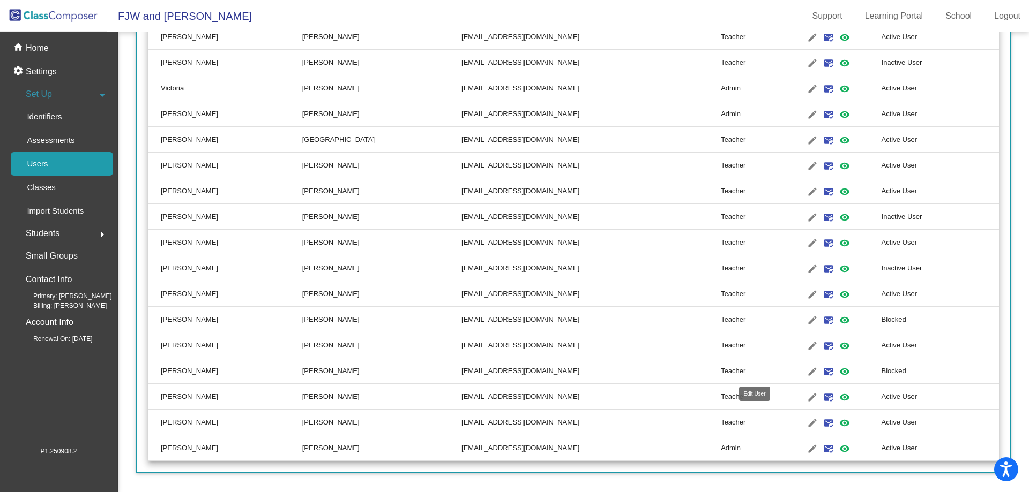
click at [806, 372] on mat-icon "edit" at bounding box center [812, 371] width 13 height 13
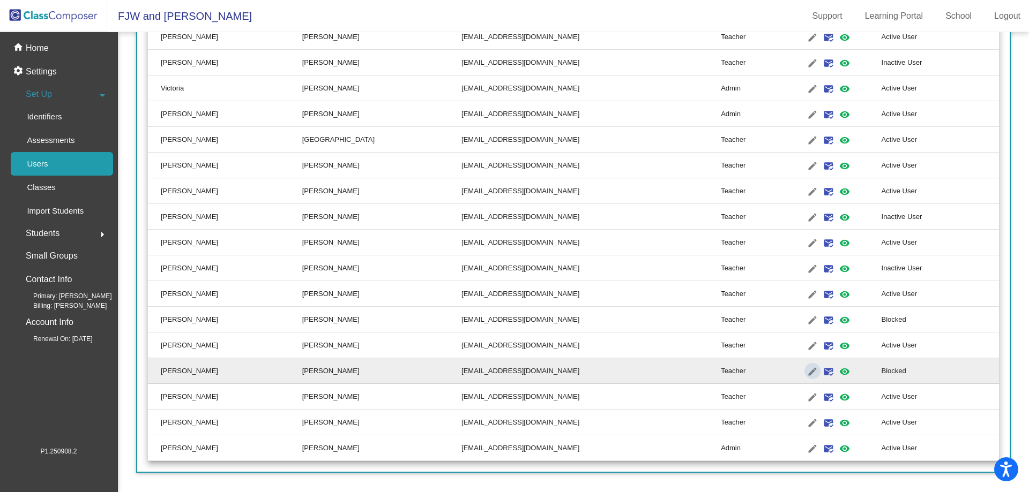
type input "[PERSON_NAME]"
type input "[EMAIL_ADDRESS][DOMAIN_NAME]"
radio input "true"
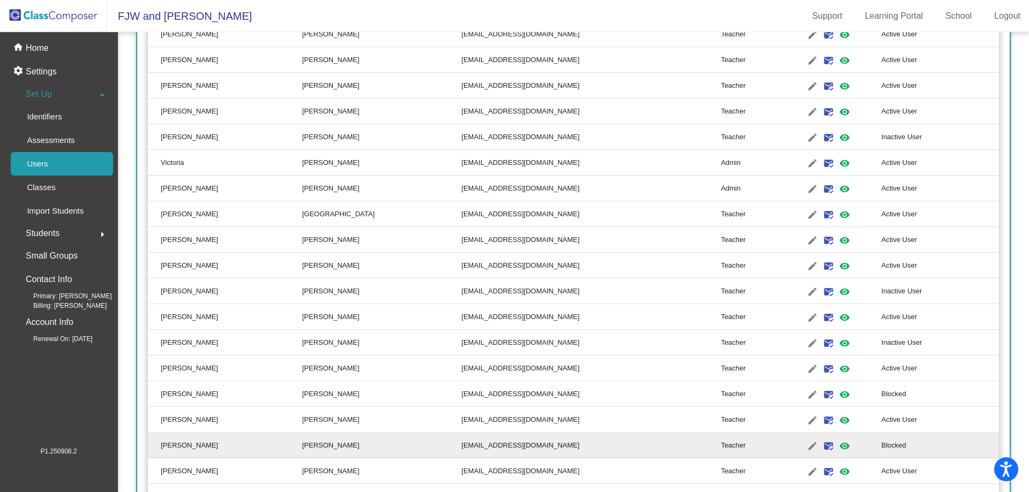
scroll to position [1546, 0]
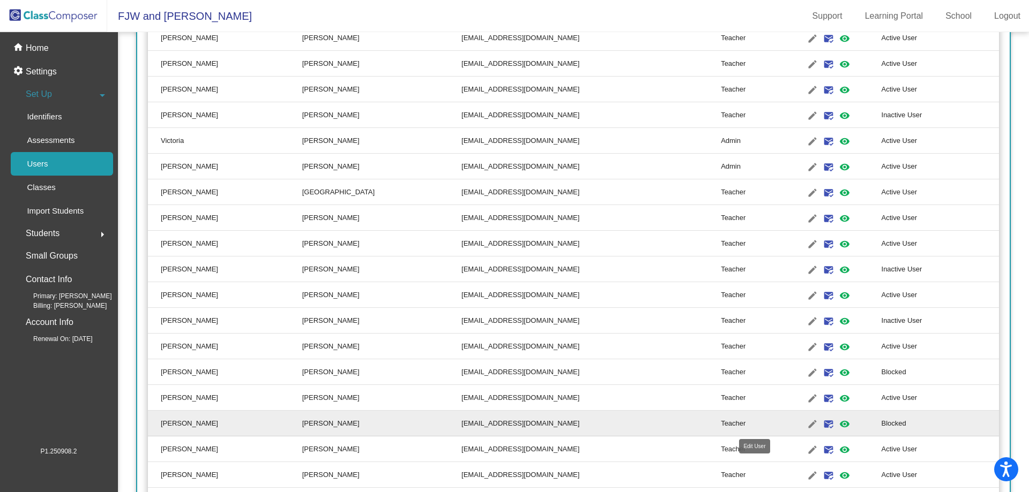
click at [806, 428] on mat-icon "edit" at bounding box center [812, 424] width 13 height 13
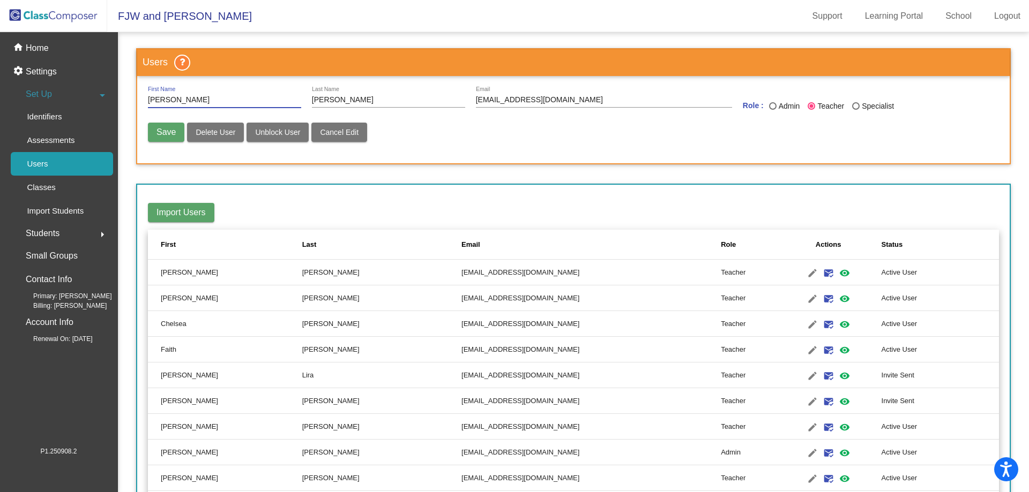
click at [287, 136] on span "Unblock User" at bounding box center [277, 132] width 45 height 9
radio input "false"
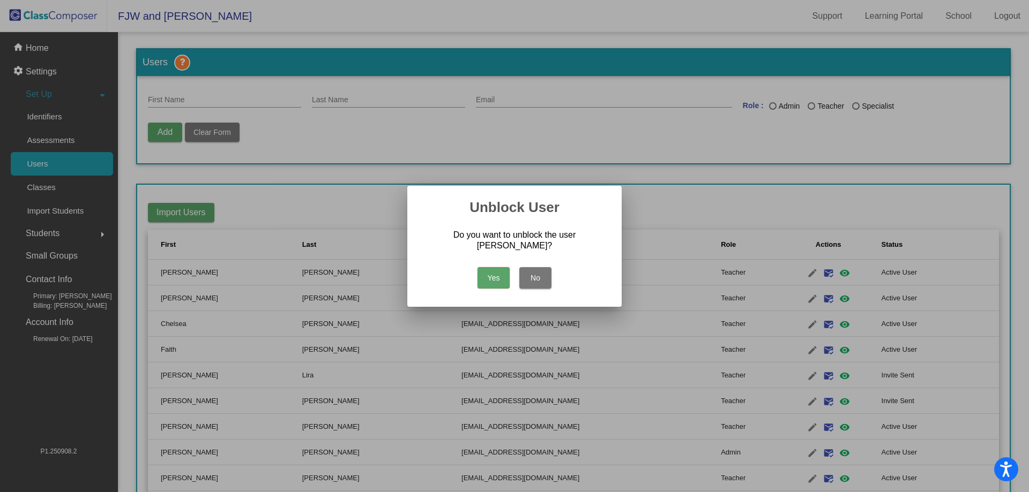
click at [497, 282] on button "Yes" at bounding box center [493, 277] width 32 height 21
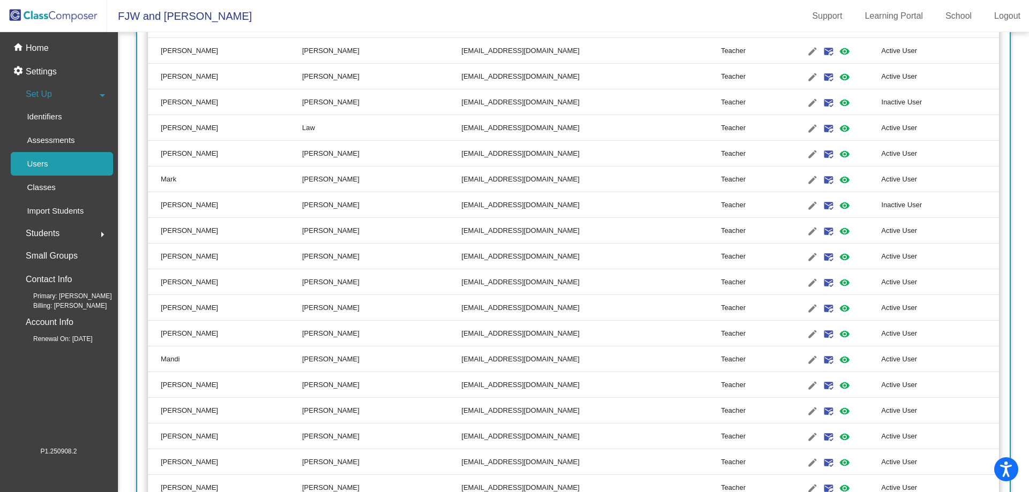
scroll to position [1179, 0]
